Goal: Find specific page/section: Find specific page/section

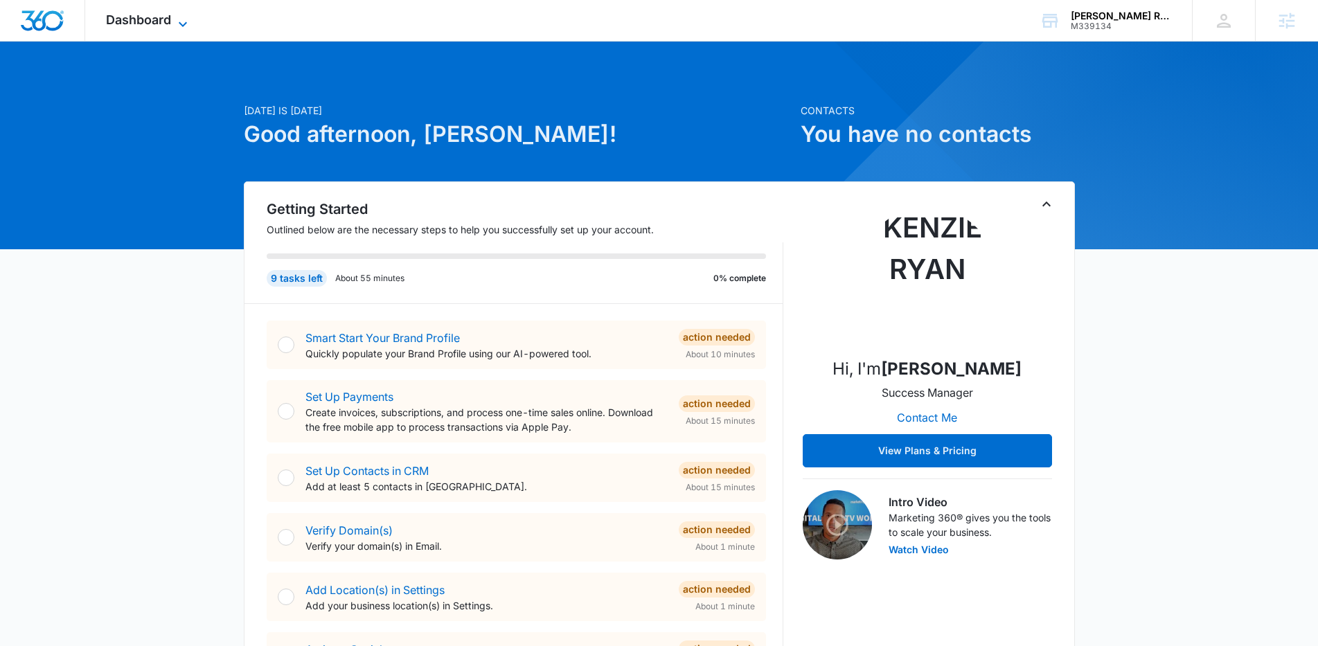
click at [150, 17] on span "Dashboard" at bounding box center [138, 19] width 65 height 15
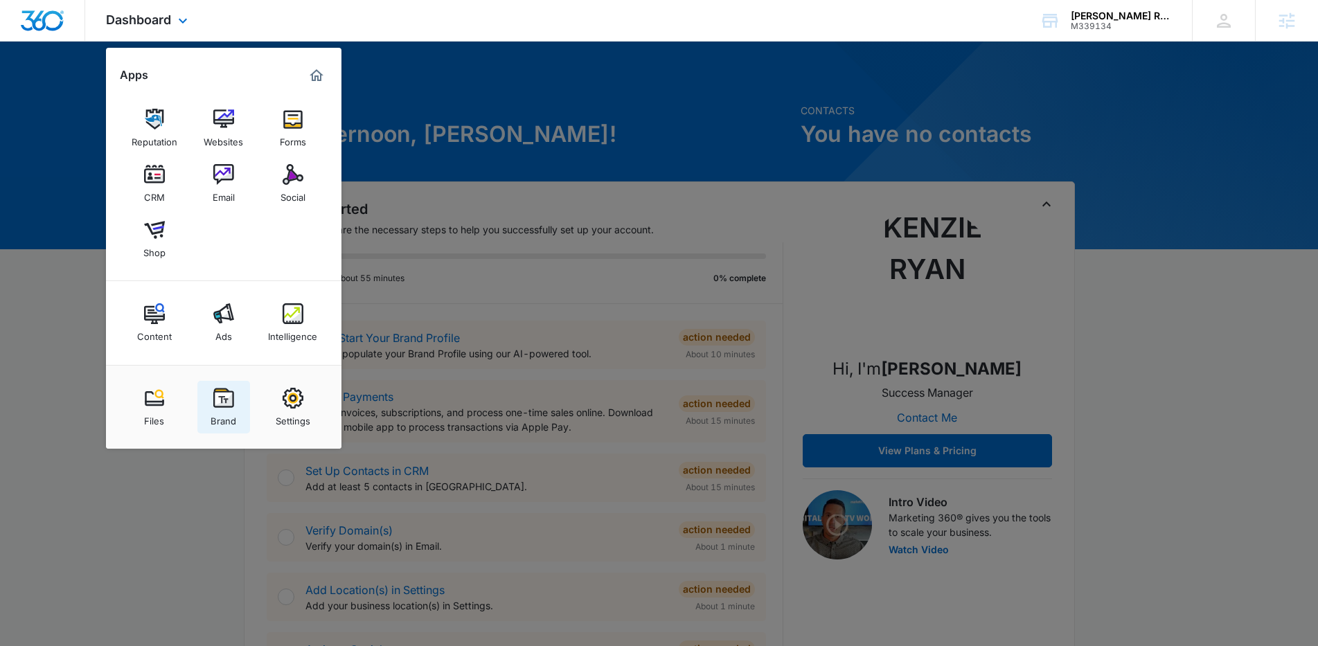
click at [229, 389] on img at bounding box center [223, 398] width 21 height 21
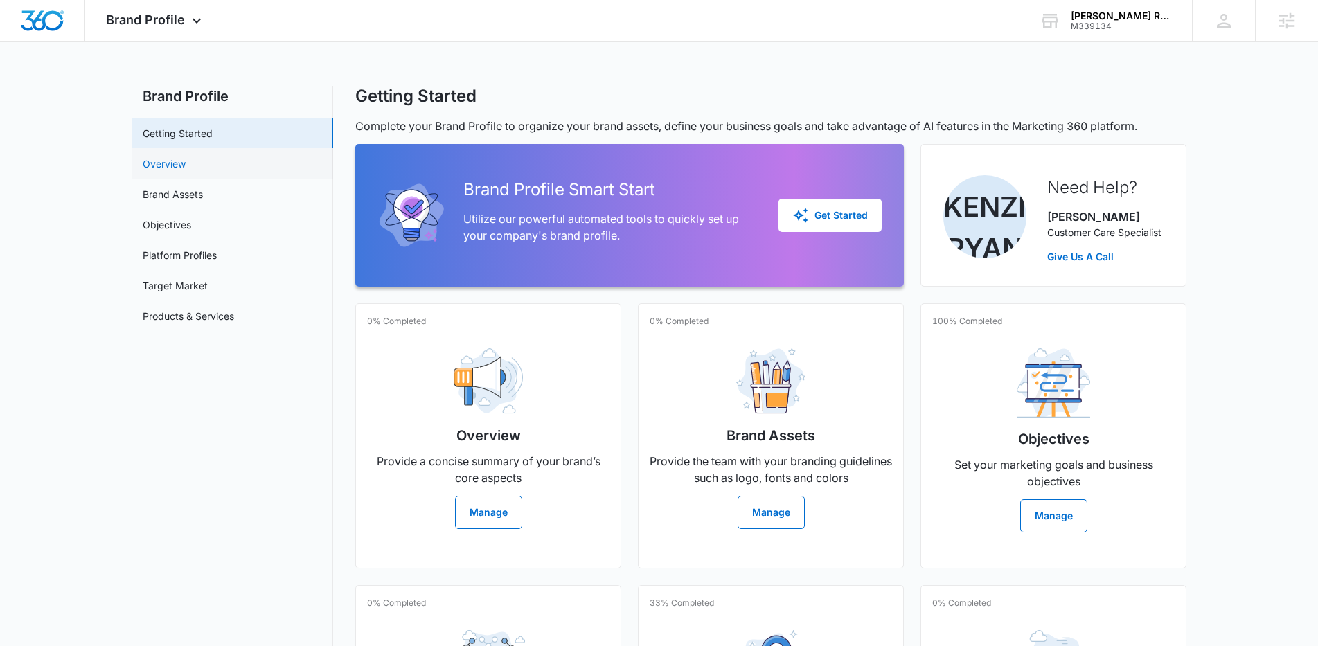
click at [186, 157] on link "Overview" at bounding box center [164, 164] width 43 height 15
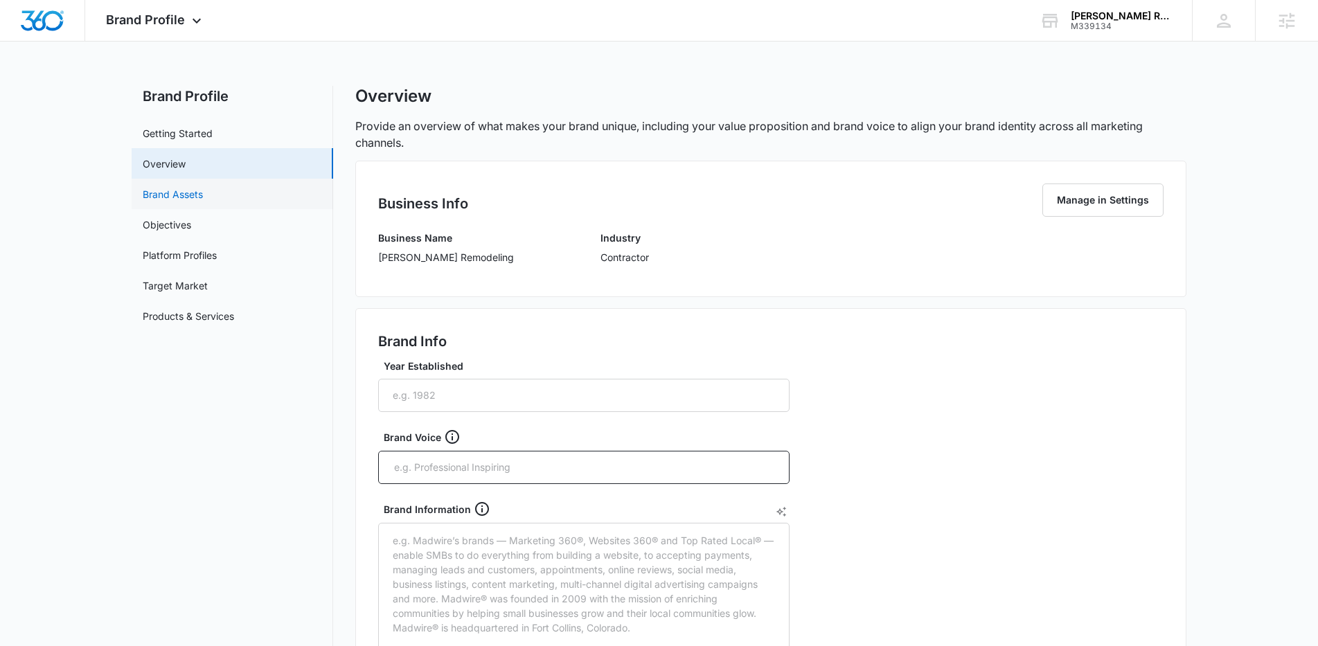
click at [188, 196] on link "Brand Assets" at bounding box center [173, 194] width 60 height 15
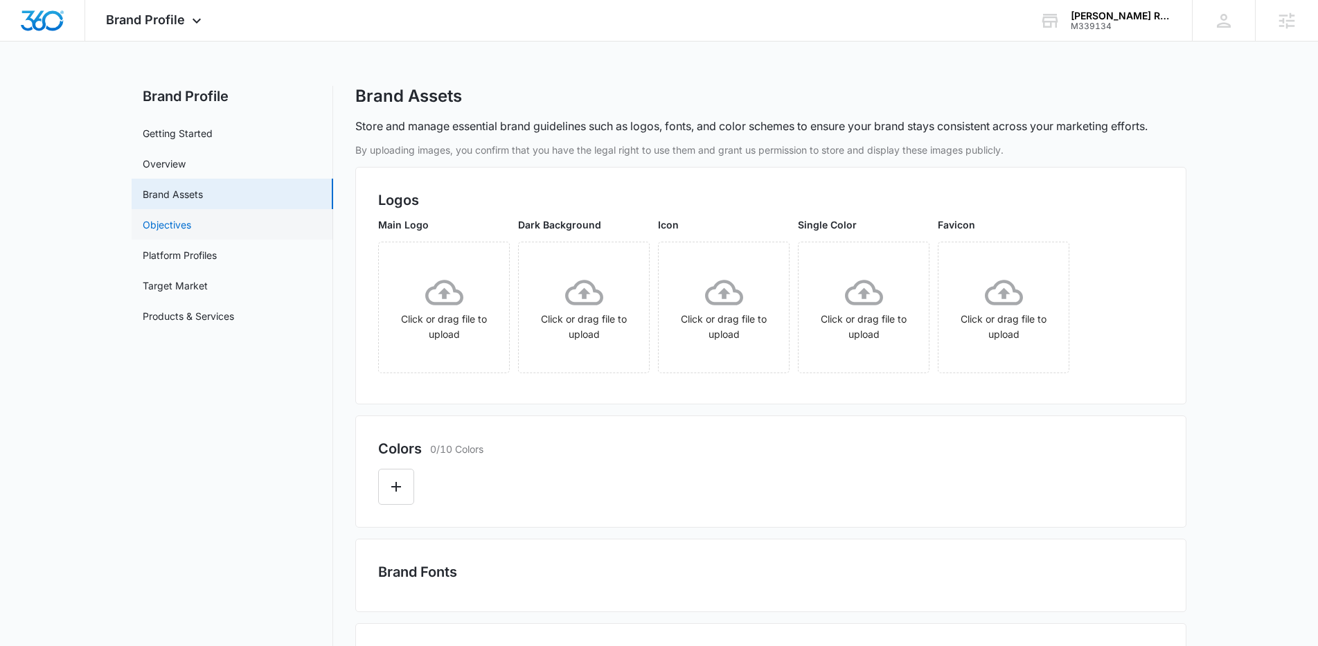
click at [170, 222] on link "Objectives" at bounding box center [167, 224] width 48 height 15
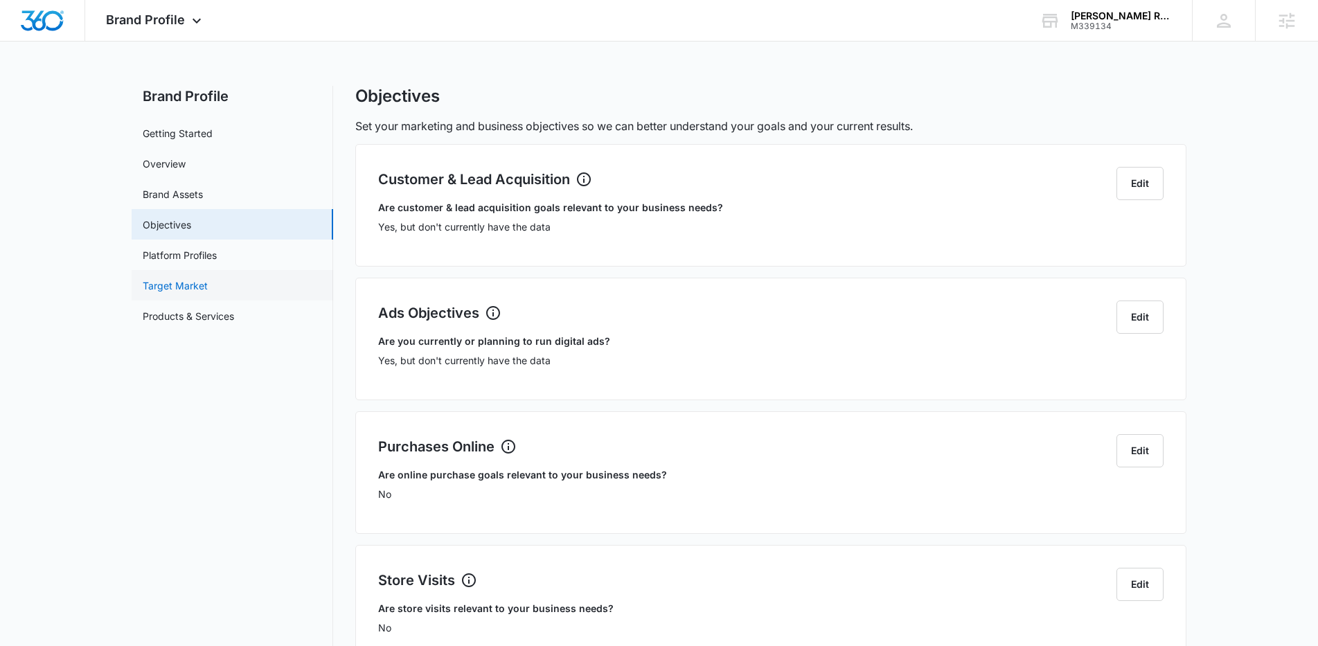
click at [190, 292] on link "Target Market" at bounding box center [175, 285] width 65 height 15
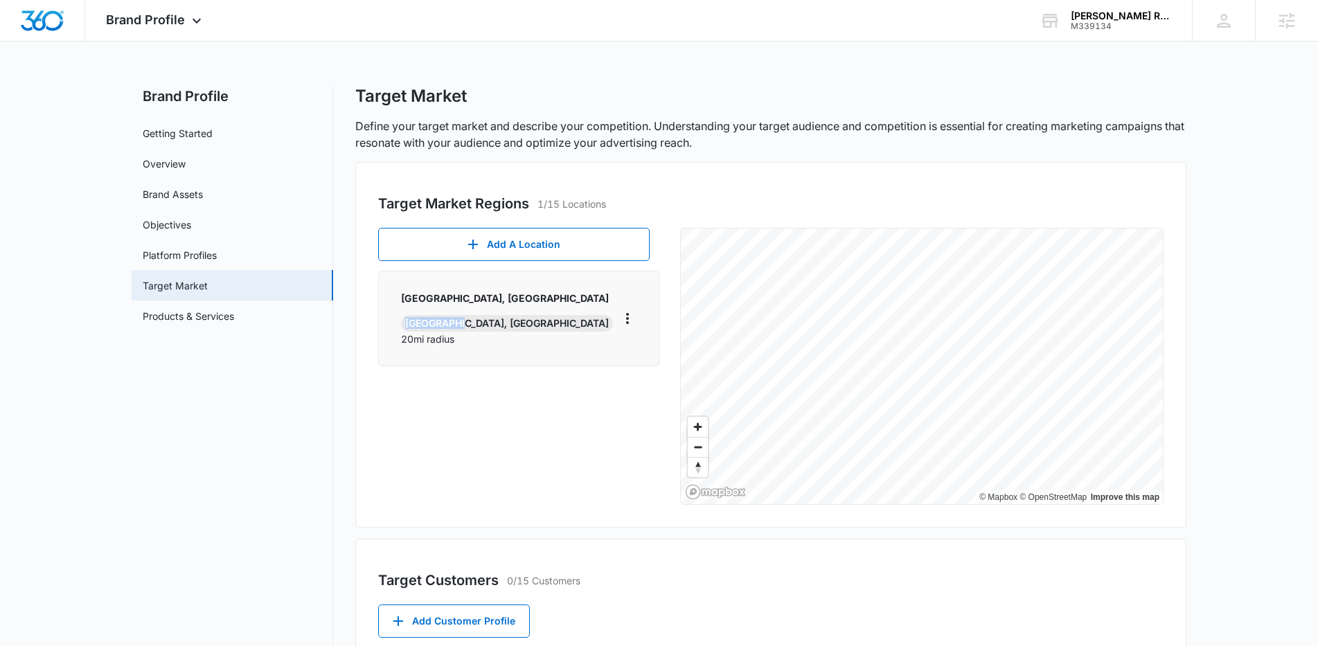
drag, startPoint x: 406, startPoint y: 322, endPoint x: 456, endPoint y: 323, distance: 50.6
click at [456, 323] on div "[GEOGRAPHIC_DATA], [GEOGRAPHIC_DATA]" at bounding box center [507, 323] width 212 height 17
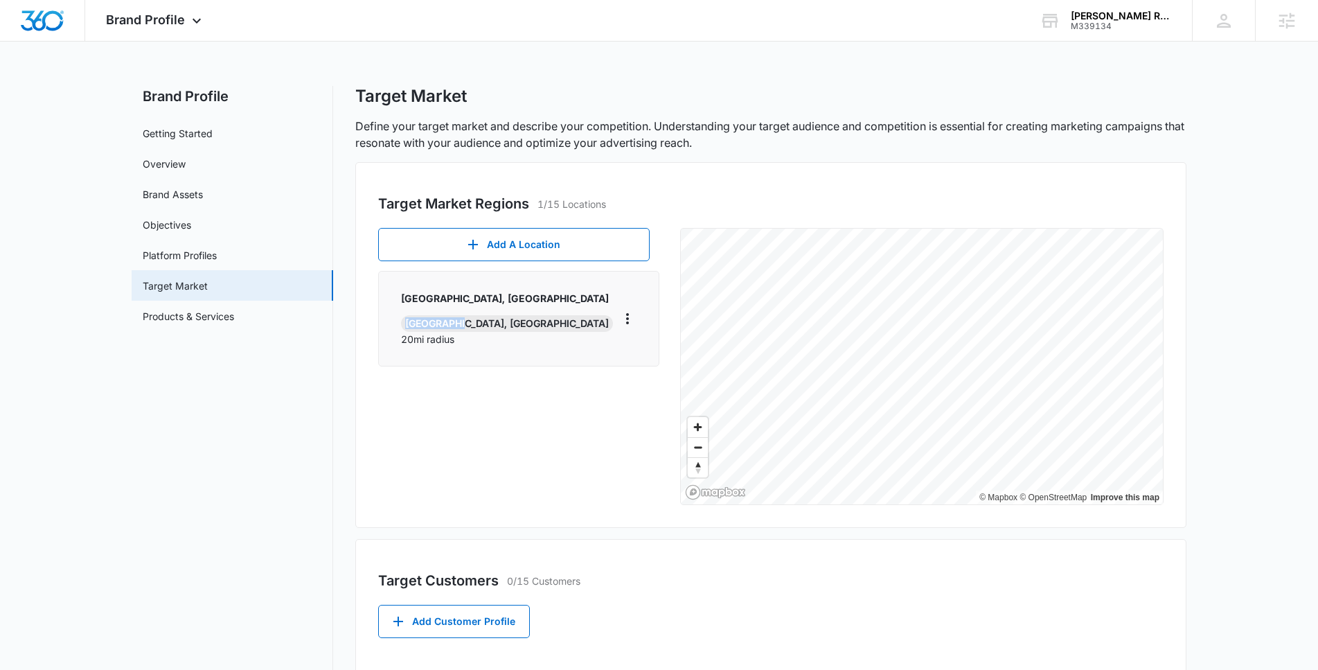
copy div "Wilmington"
